Goal: Use online tool/utility: Utilize a website feature to perform a specific function

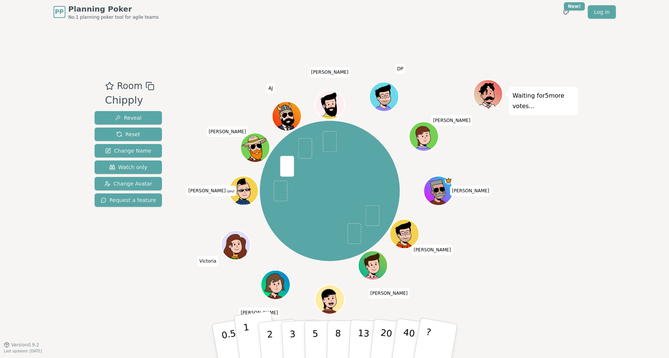
click at [245, 336] on p "1" at bounding box center [247, 342] width 11 height 41
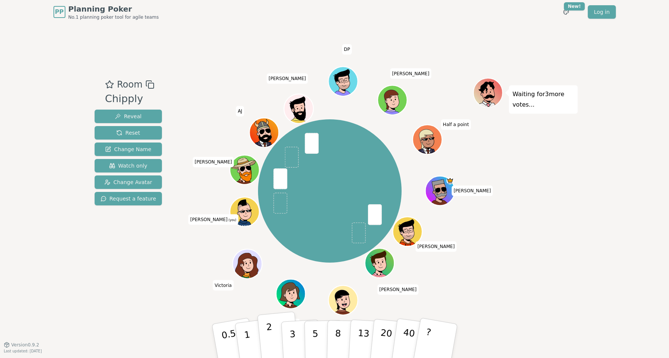
click at [268, 336] on p "2" at bounding box center [270, 342] width 10 height 41
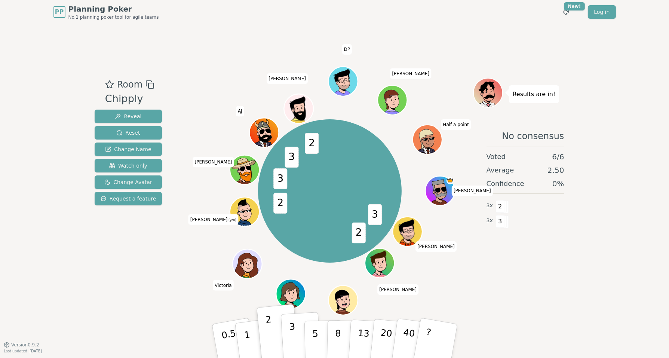
click at [294, 338] on p "3" at bounding box center [293, 341] width 8 height 41
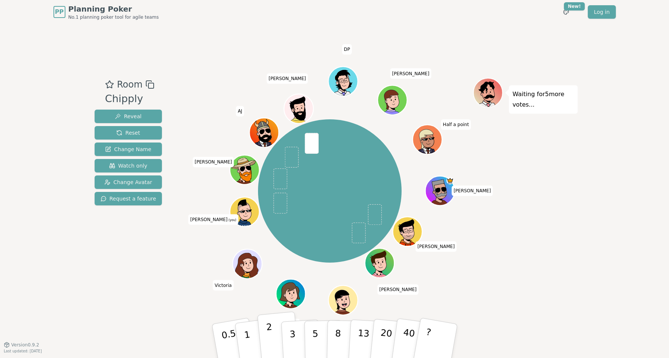
click at [270, 333] on p "2" at bounding box center [270, 342] width 10 height 41
click at [252, 338] on button "1" at bounding box center [256, 341] width 44 height 61
click at [247, 335] on p "1" at bounding box center [247, 342] width 11 height 41
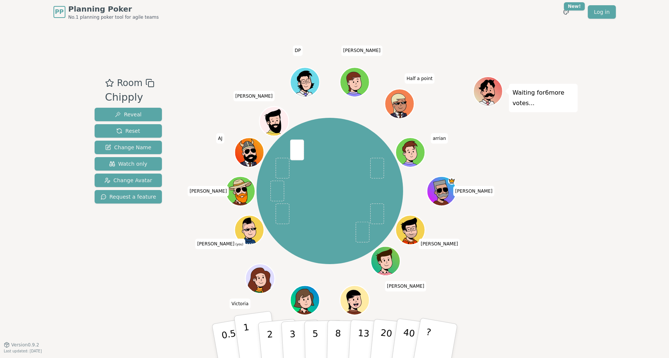
click at [249, 332] on button "1" at bounding box center [256, 341] width 44 height 61
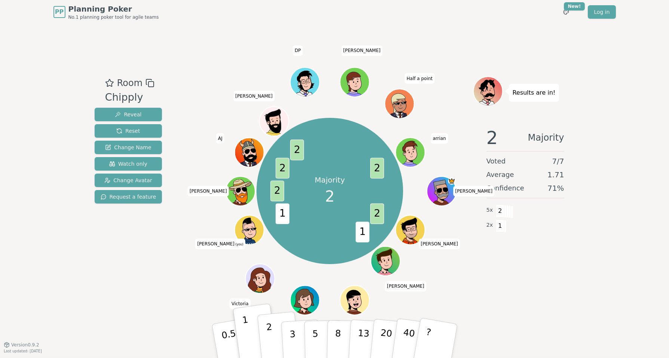
click at [264, 332] on button "2" at bounding box center [278, 340] width 43 height 59
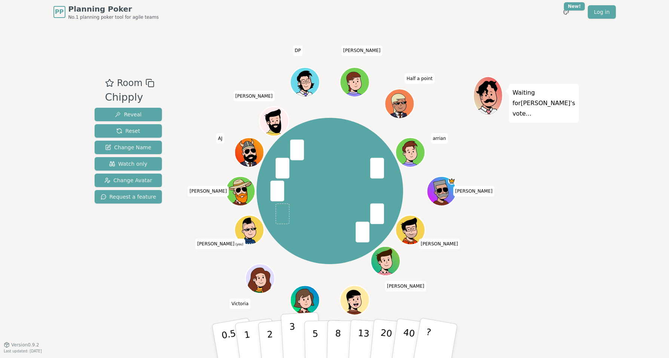
click at [295, 329] on button "3" at bounding box center [300, 341] width 41 height 58
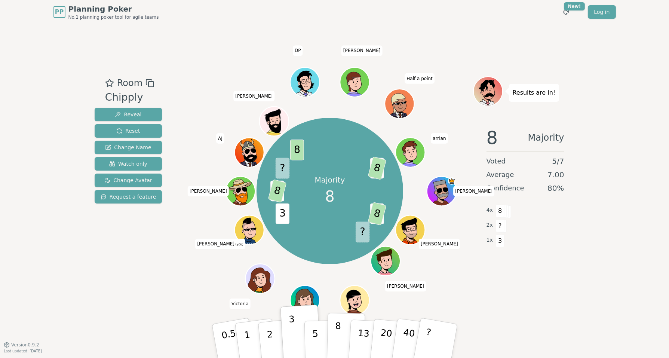
click at [335, 334] on p "8" at bounding box center [337, 340] width 6 height 40
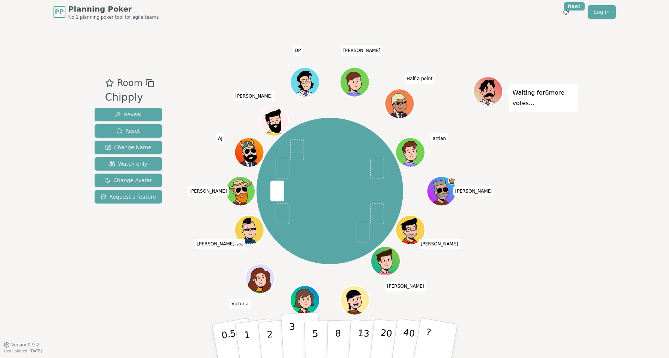
click at [294, 335] on p "3" at bounding box center [293, 341] width 8 height 41
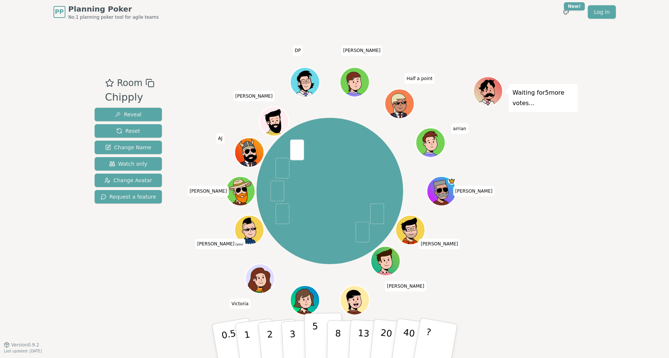
click at [315, 327] on p "5" at bounding box center [315, 341] width 6 height 40
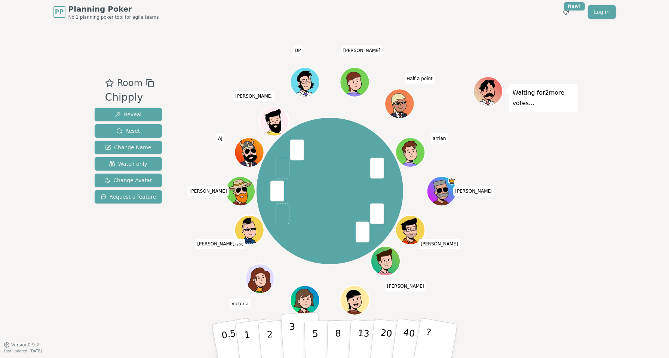
click at [296, 334] on button "3" at bounding box center [300, 341] width 41 height 58
click at [335, 335] on p "8" at bounding box center [337, 340] width 6 height 40
click at [296, 334] on button "3" at bounding box center [300, 341] width 41 height 58
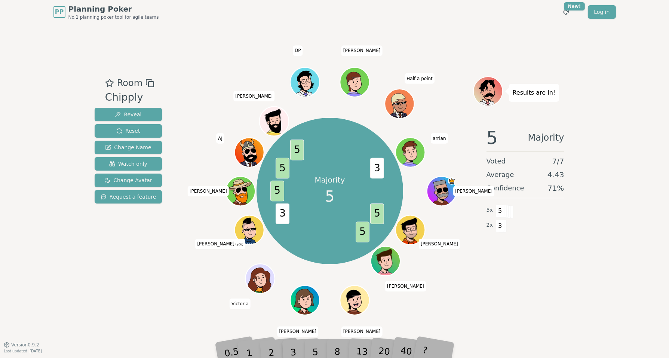
click at [312, 350] on div "5" at bounding box center [323, 341] width 23 height 27
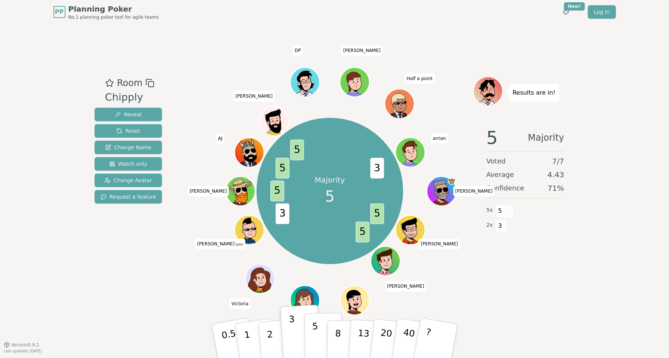
click at [316, 345] on p "5" at bounding box center [315, 341] width 6 height 40
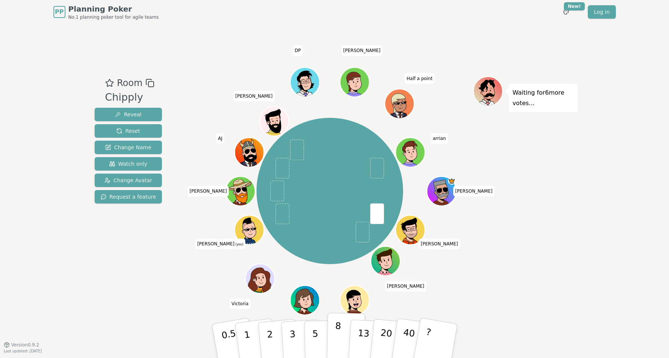
click at [336, 336] on p "8" at bounding box center [337, 340] width 6 height 40
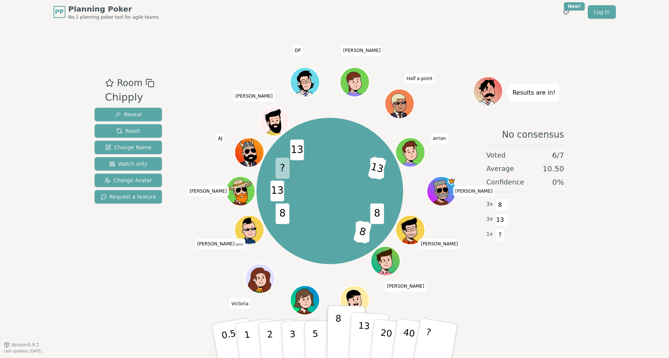
click at [360, 336] on p "13" at bounding box center [363, 340] width 14 height 41
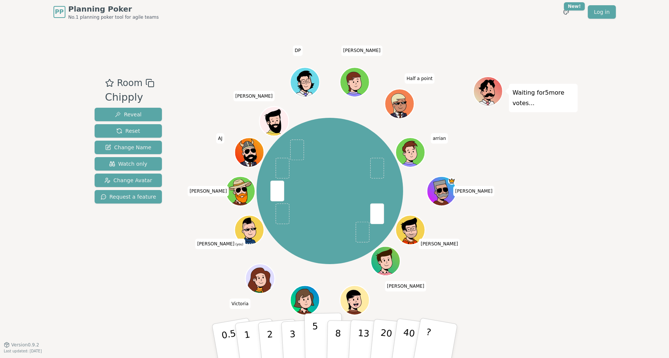
click at [316, 335] on p "5" at bounding box center [315, 341] width 6 height 40
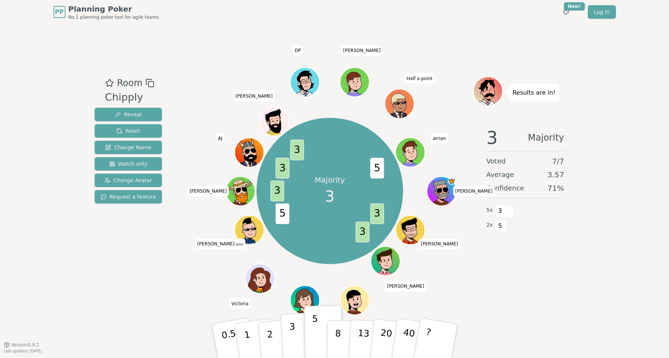
click at [299, 332] on button "3" at bounding box center [300, 341] width 41 height 58
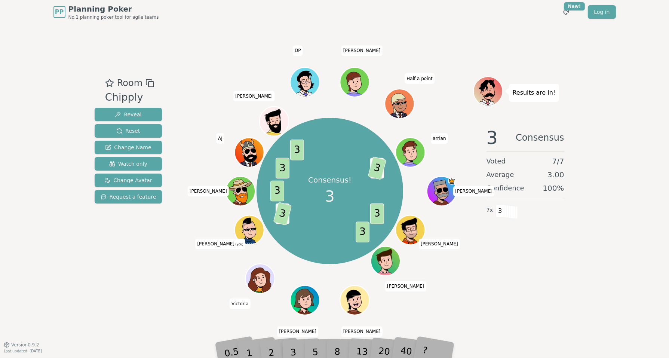
click at [37, 236] on div "PP Planning Poker No.1 planning poker tool for agile teams Toggle theme New! Lo…" at bounding box center [334, 179] width 669 height 358
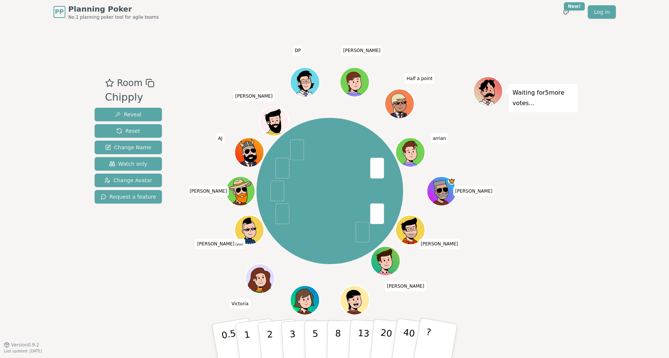
click at [153, 266] on div "Room Chipply Reveal Reset Change Name Watch only Change Avatar Request a feature" at bounding box center [129, 184] width 74 height 216
click at [337, 335] on p "8" at bounding box center [337, 340] width 6 height 40
